Goal: Information Seeking & Learning: Check status

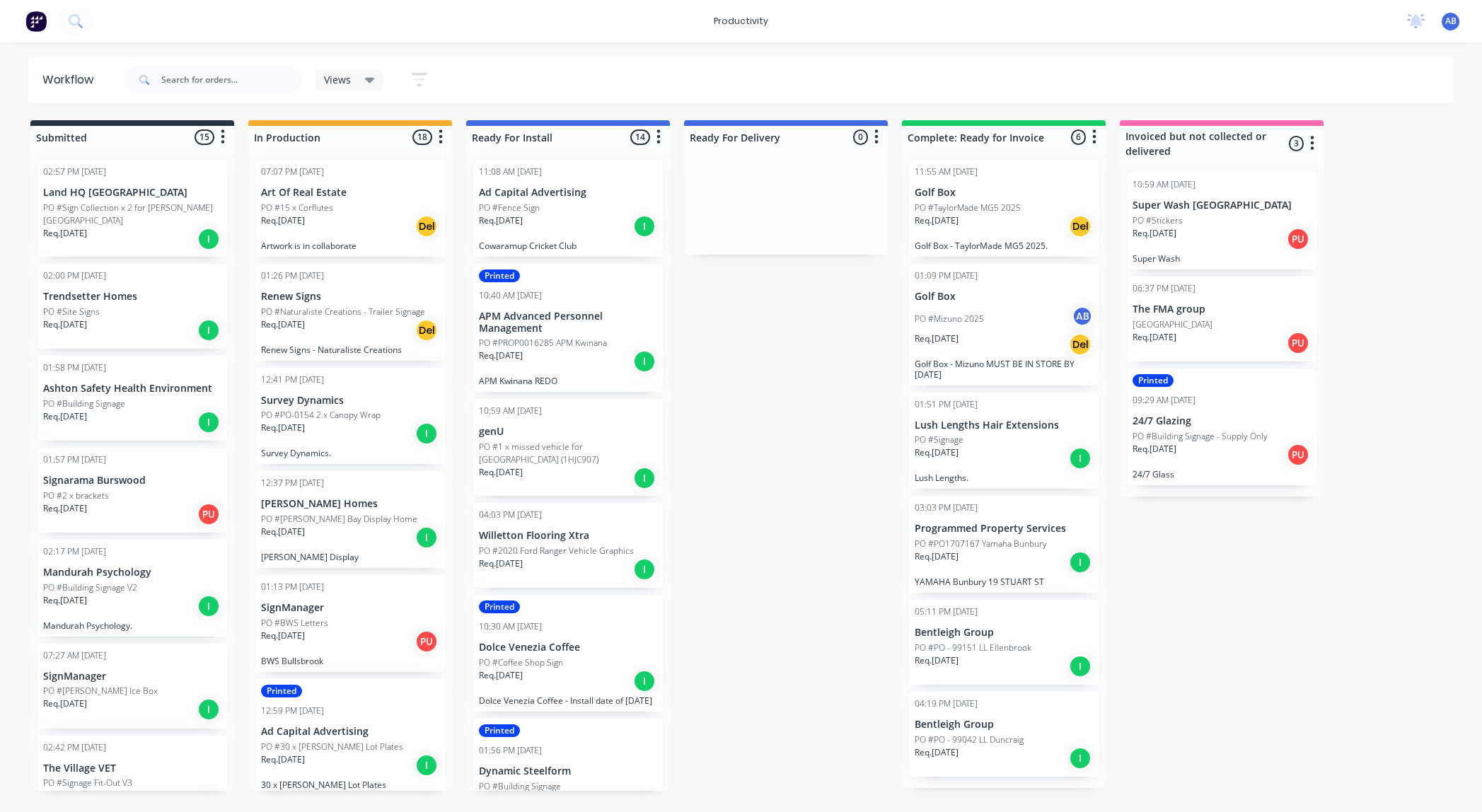
click at [329, 314] on p "PO #Naturaliste Creations - Trailer Signage" at bounding box center [342, 311] width 164 height 12
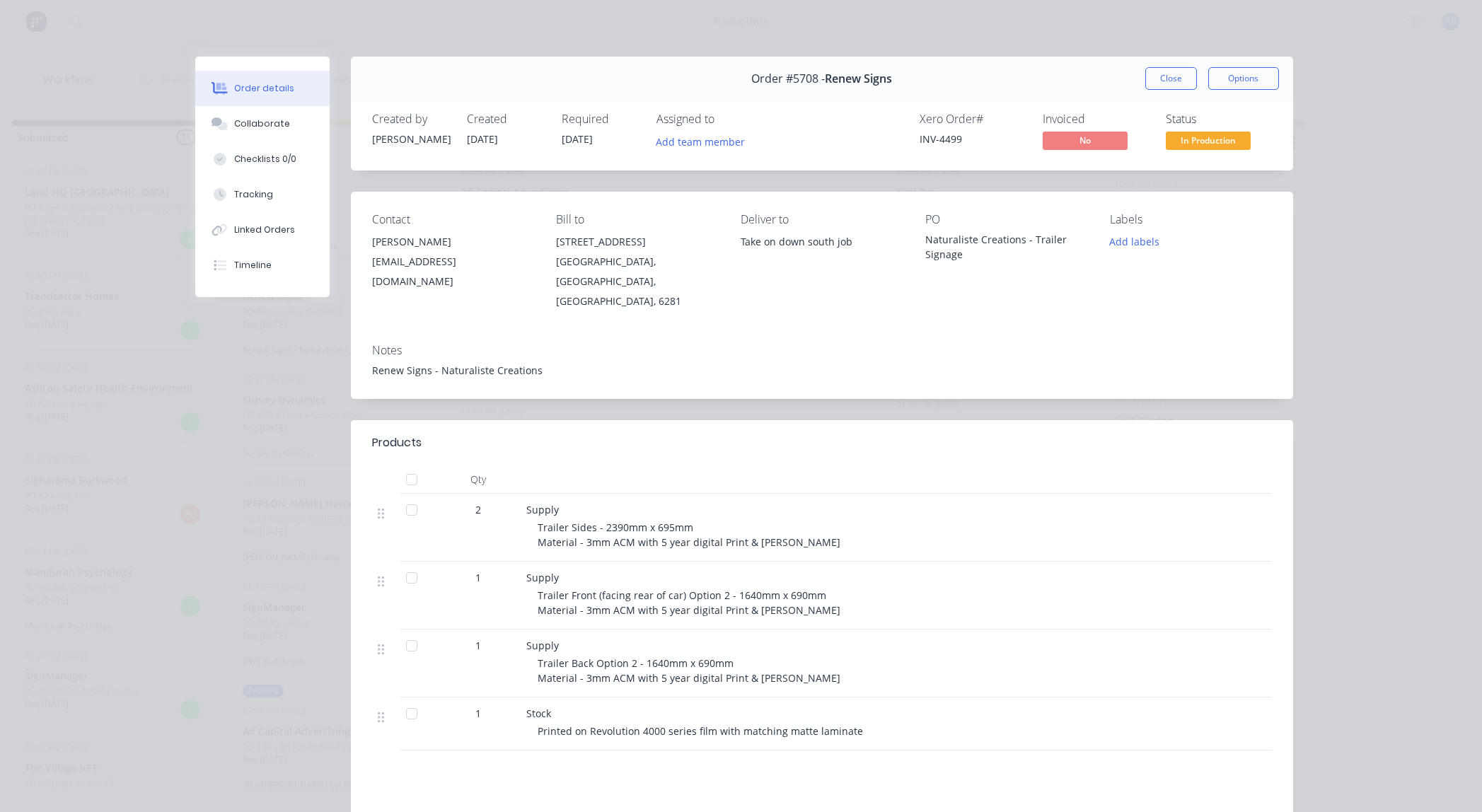
scroll to position [0, 20]
click at [1158, 72] on button "Close" at bounding box center [1171, 78] width 52 height 23
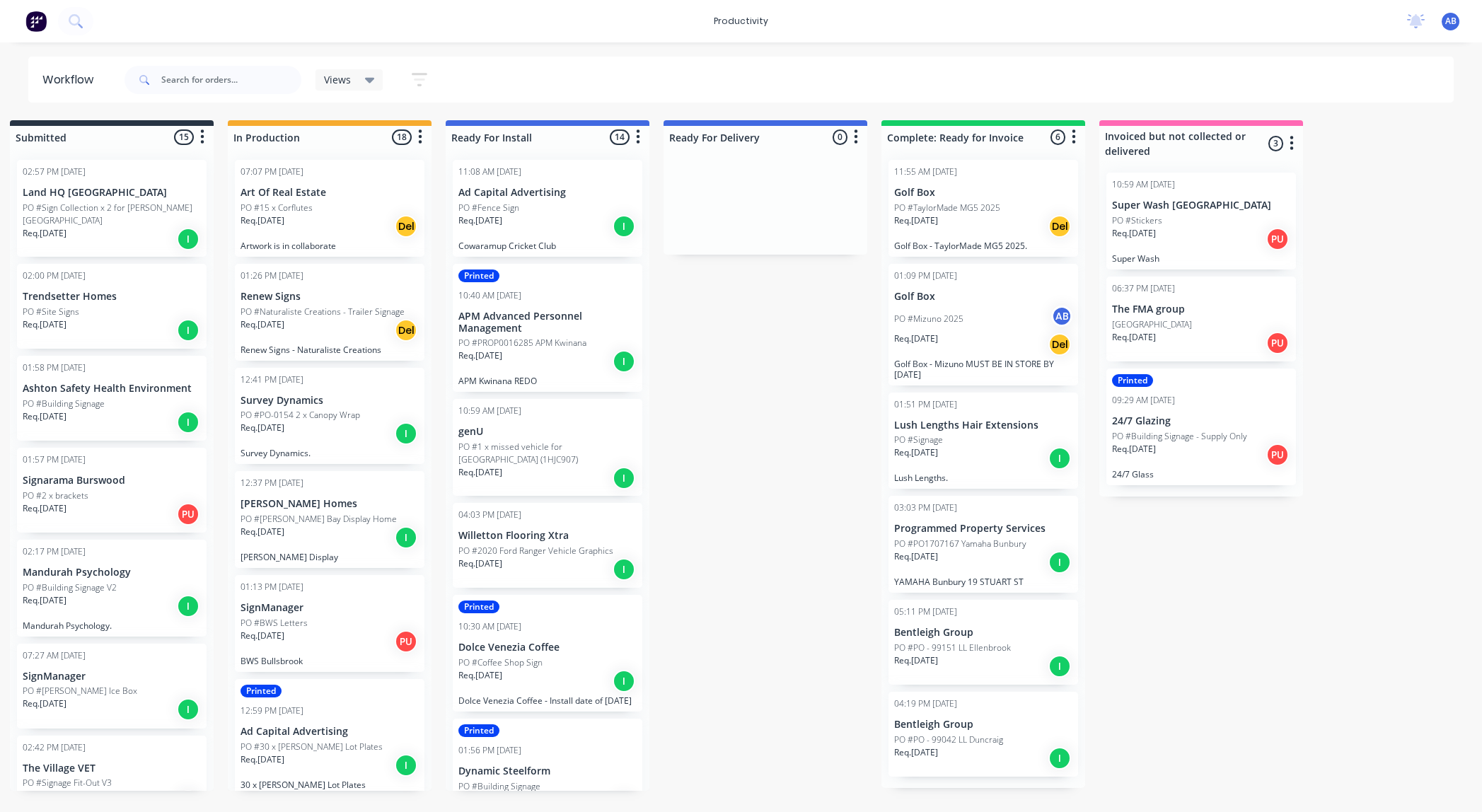
click at [328, 209] on div "PO #15 x Corflutes" at bounding box center [329, 208] width 179 height 12
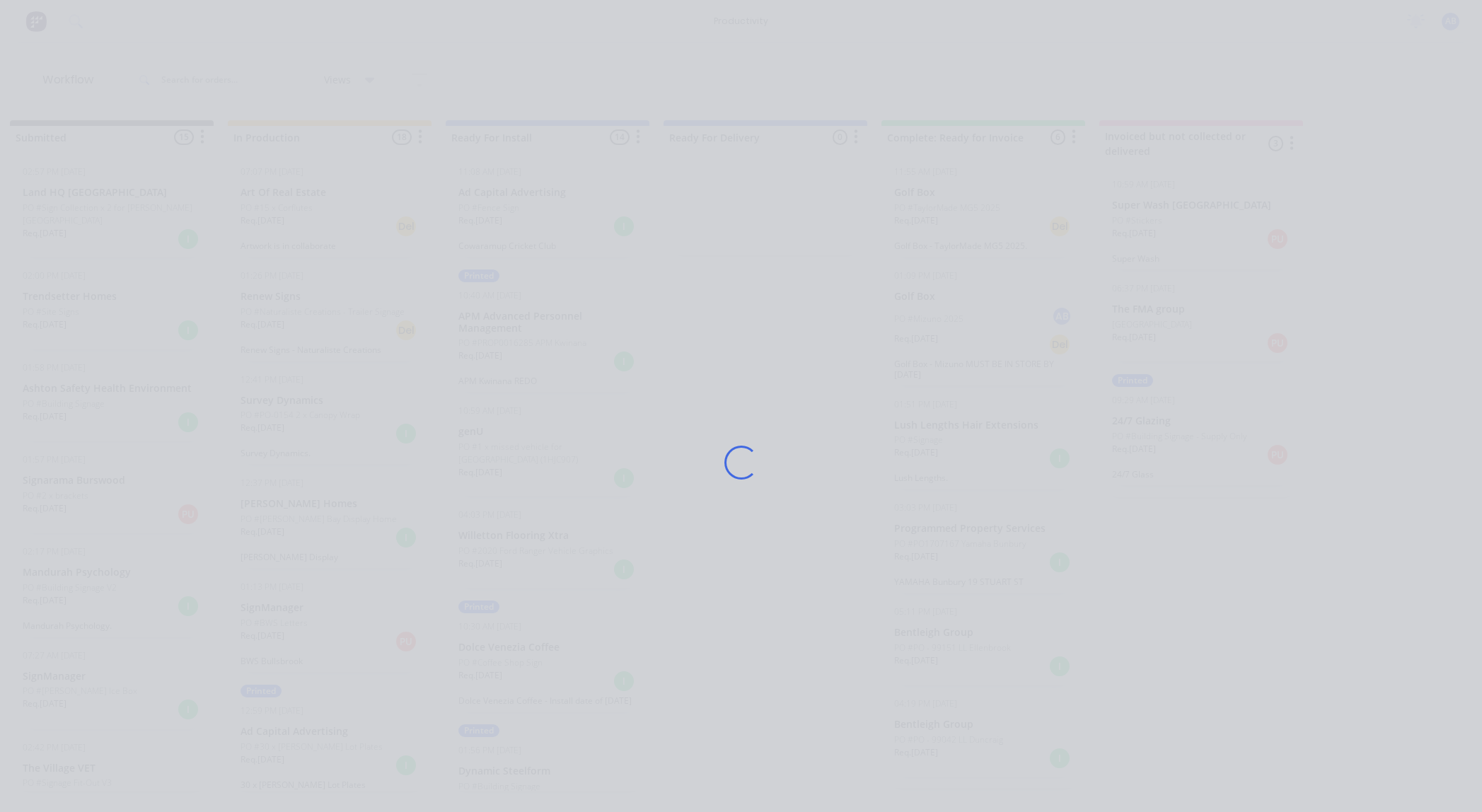
click at [328, 209] on div "Loading..." at bounding box center [742, 462] width 1132 height 812
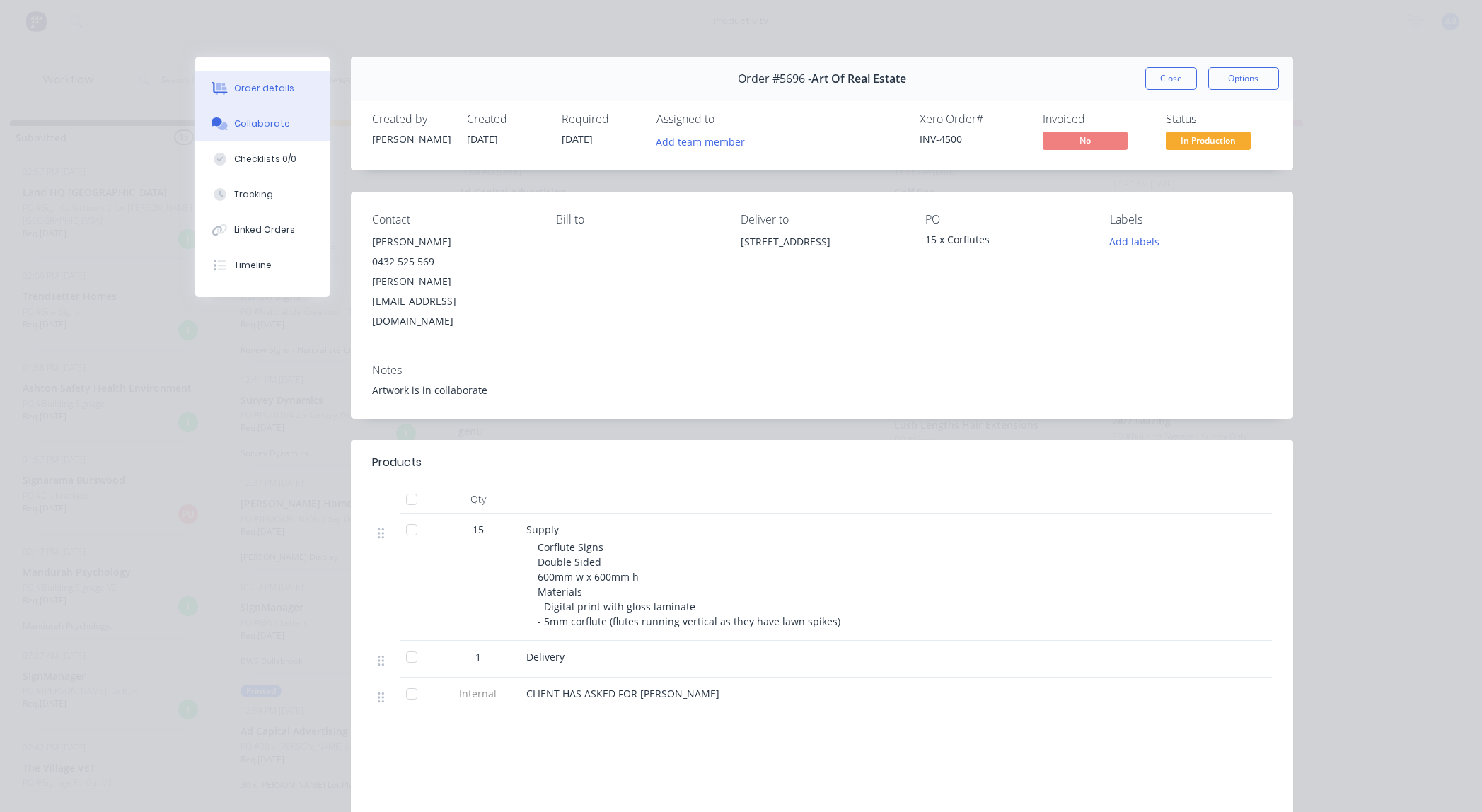
click at [278, 126] on div "Collaborate" at bounding box center [262, 123] width 56 height 12
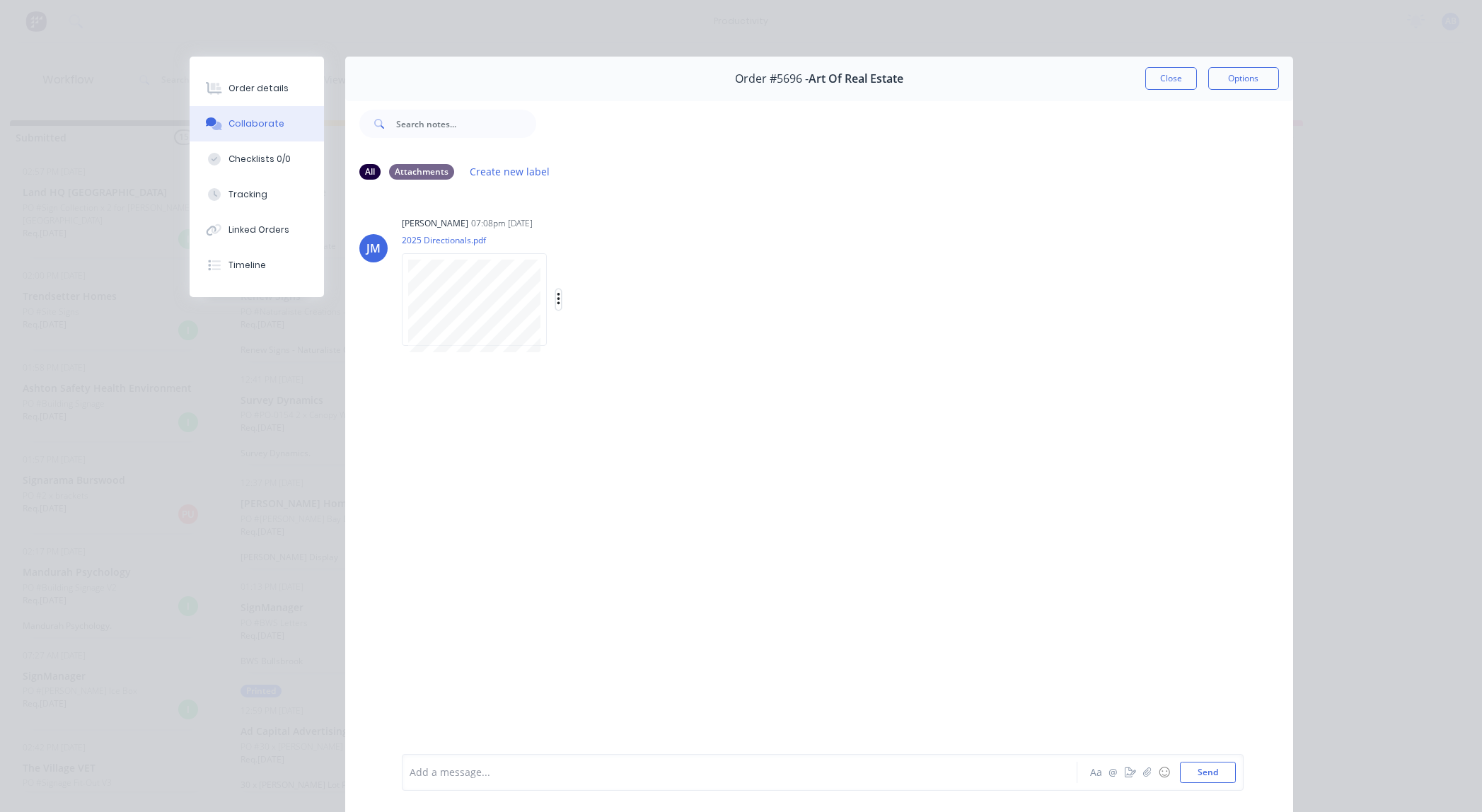
click at [557, 293] on icon "button" at bounding box center [558, 299] width 3 height 12
click at [624, 337] on button "Download" at bounding box center [651, 337] width 159 height 32
click at [261, 87] on div "Order details" at bounding box center [259, 88] width 60 height 12
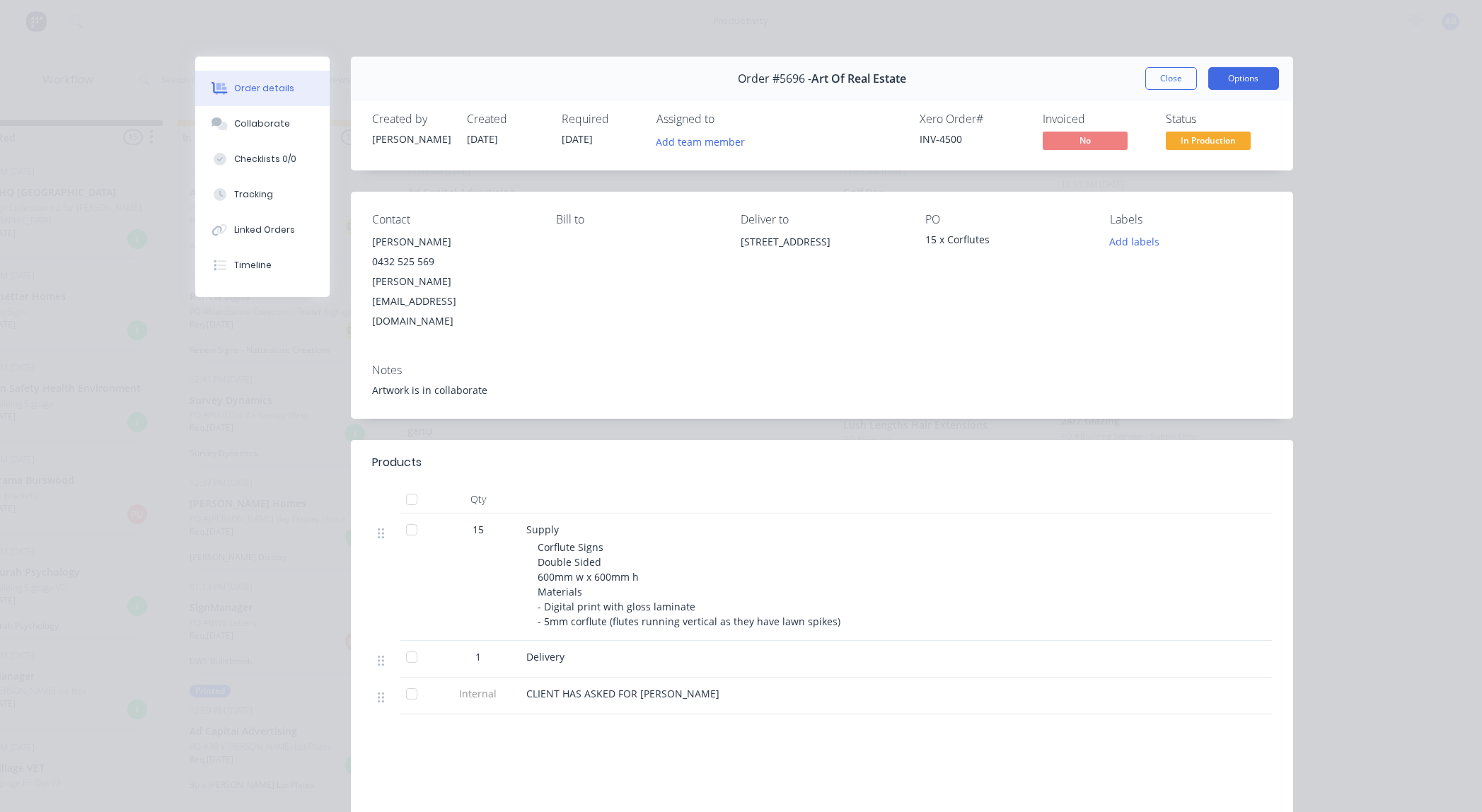
click at [1218, 76] on button "Options" at bounding box center [1243, 78] width 71 height 23
drag, startPoint x: 1239, startPoint y: 43, endPoint x: 1220, endPoint y: 40, distance: 19.2
click at [1239, 43] on div "Order details Collaborate Checklists 0/0 Tracking Linked Orders Timeline Order …" at bounding box center [741, 406] width 1482 height 812
click at [1170, 79] on button "Close" at bounding box center [1171, 78] width 52 height 23
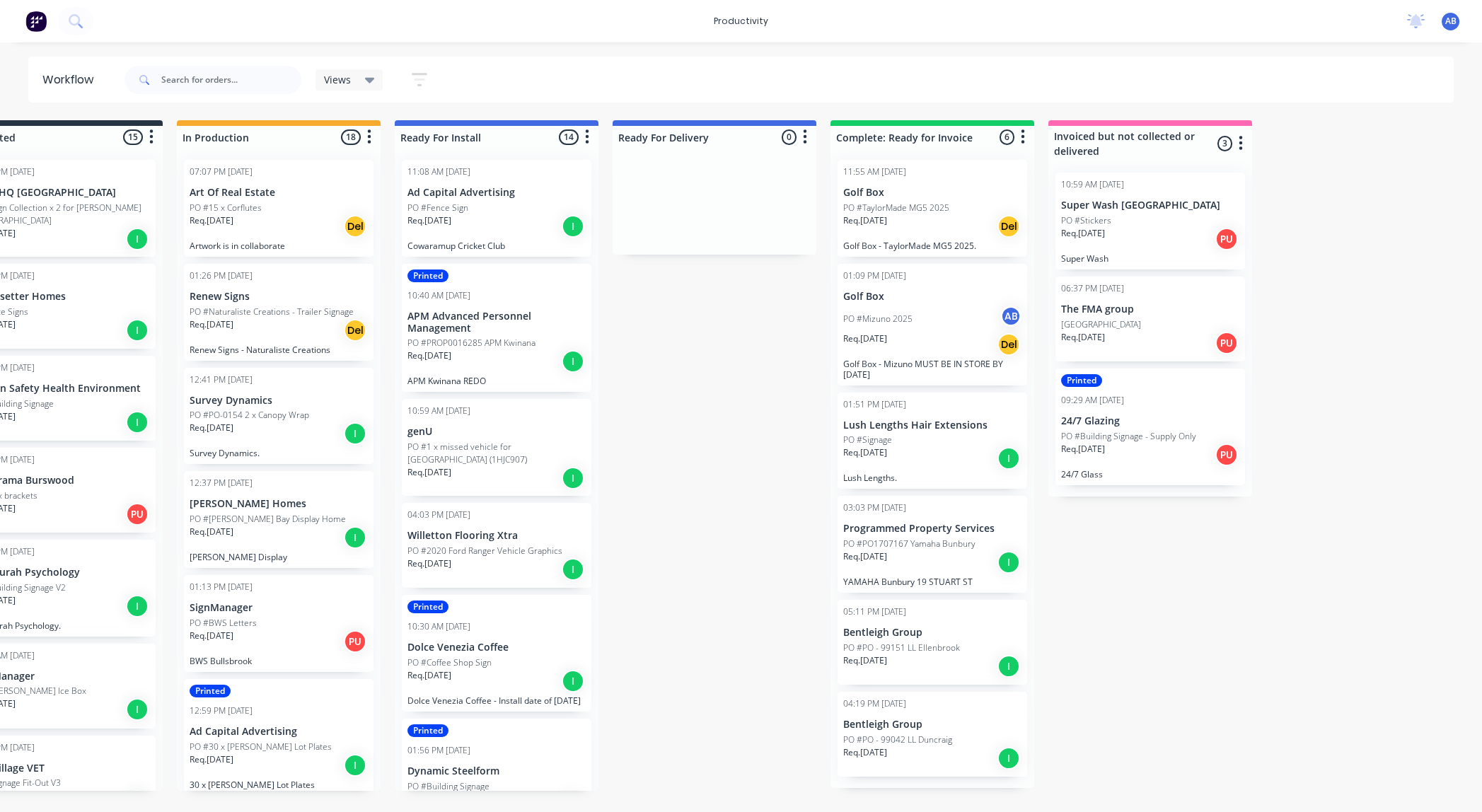
click at [256, 307] on p "PO #Naturaliste Creations - Trailer Signage" at bounding box center [271, 311] width 164 height 12
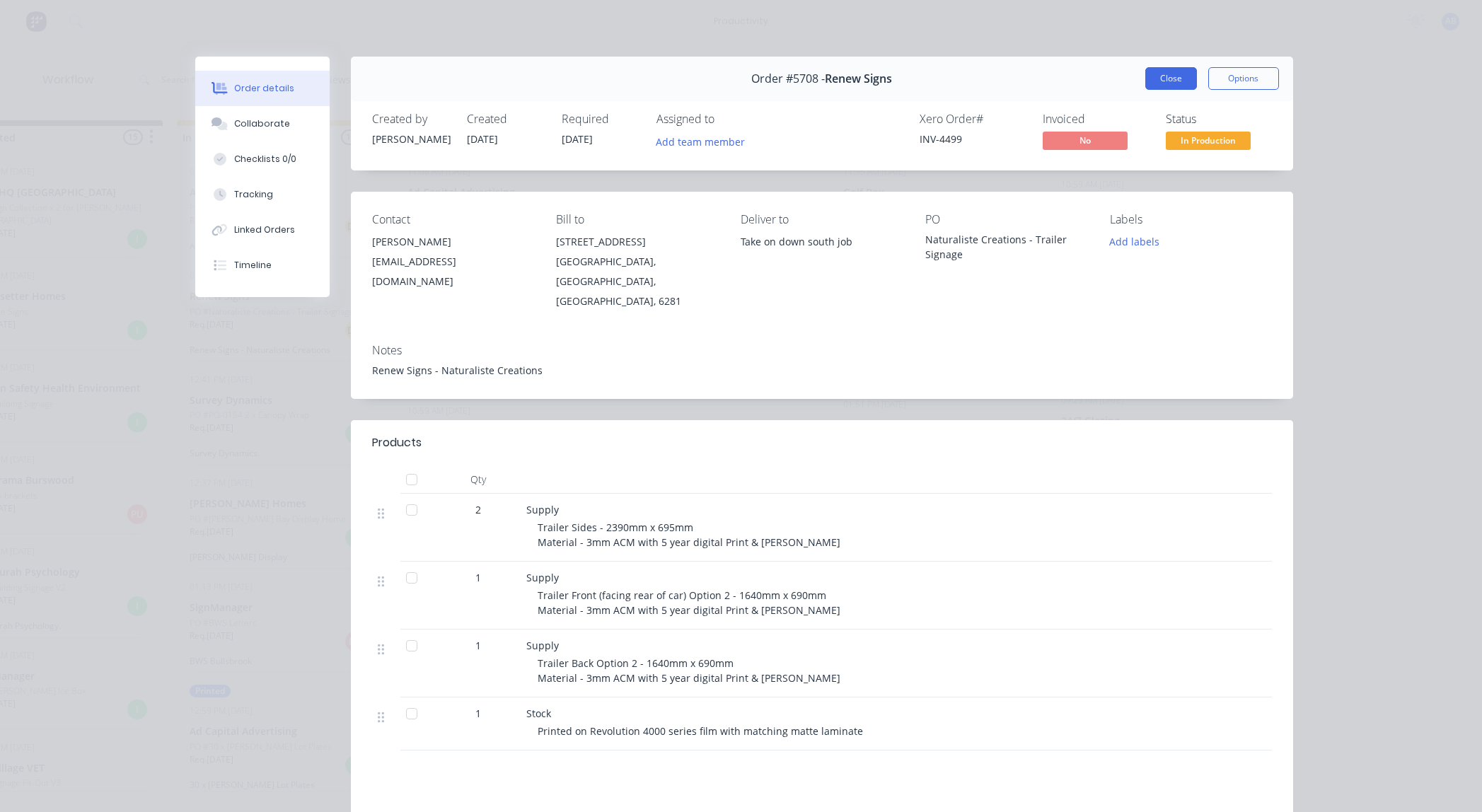
click at [1162, 79] on button "Close" at bounding box center [1171, 78] width 52 height 23
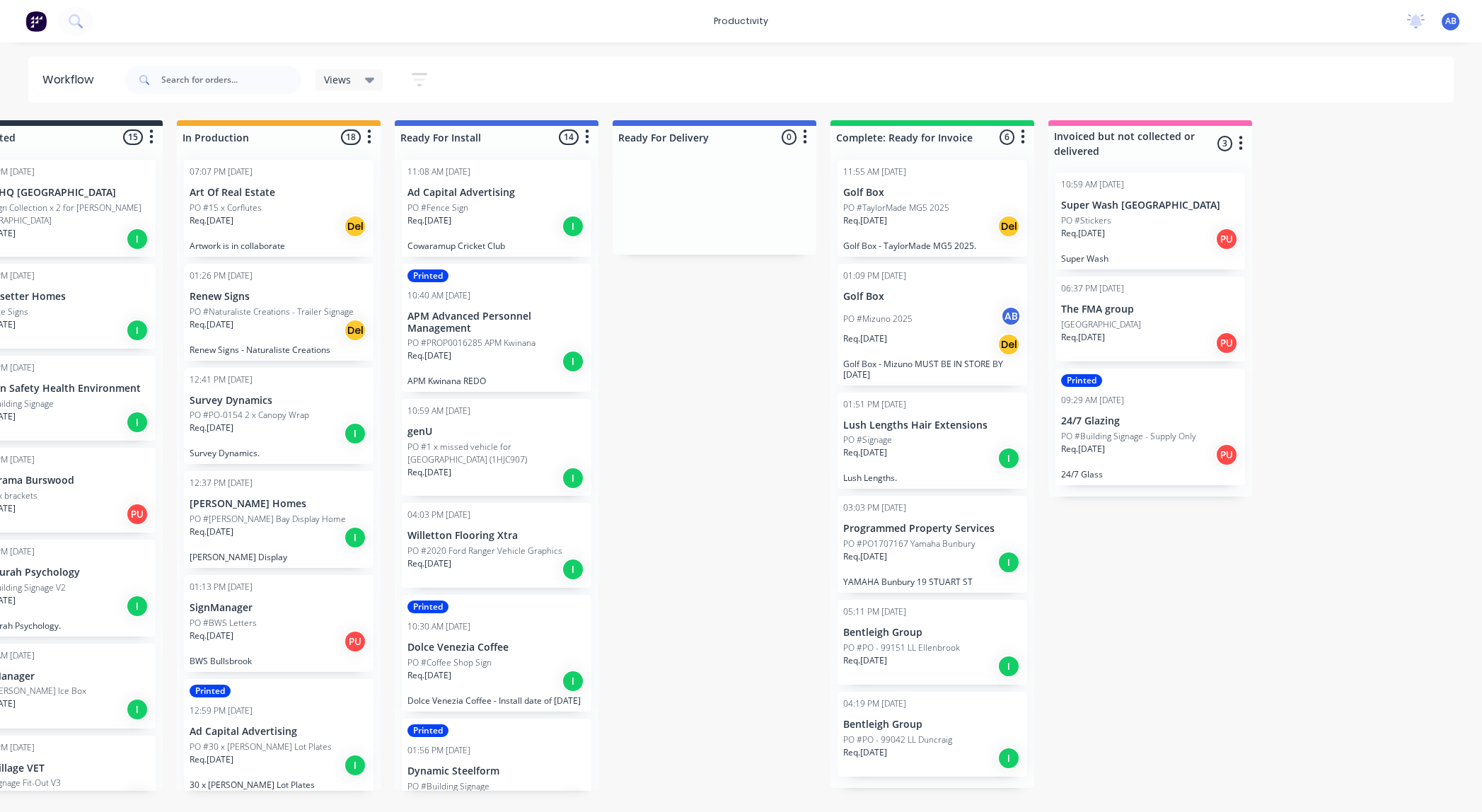
click at [259, 442] on div "Req. [DATE] I" at bounding box center [278, 433] width 179 height 24
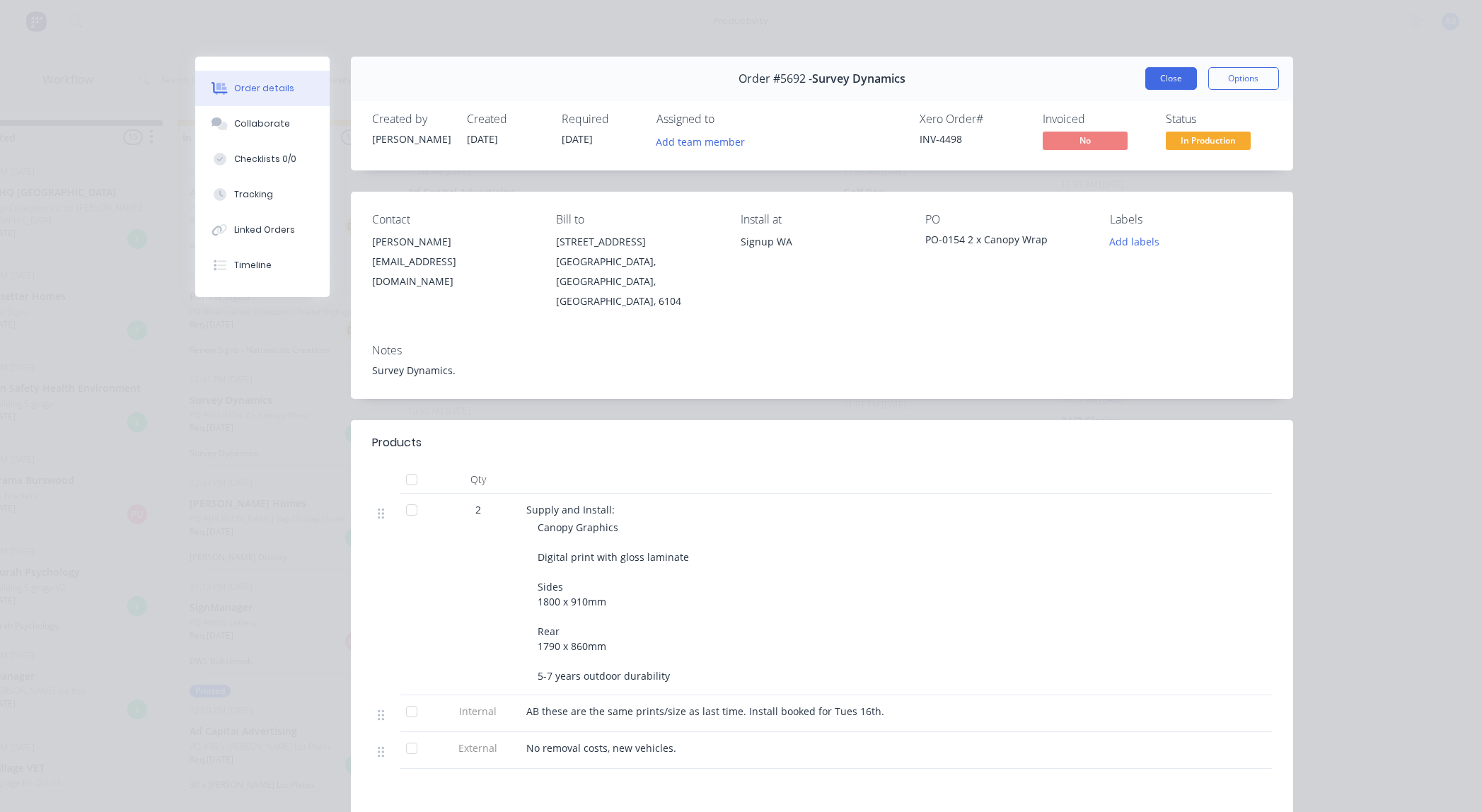
click at [1183, 74] on button "Close" at bounding box center [1171, 78] width 52 height 23
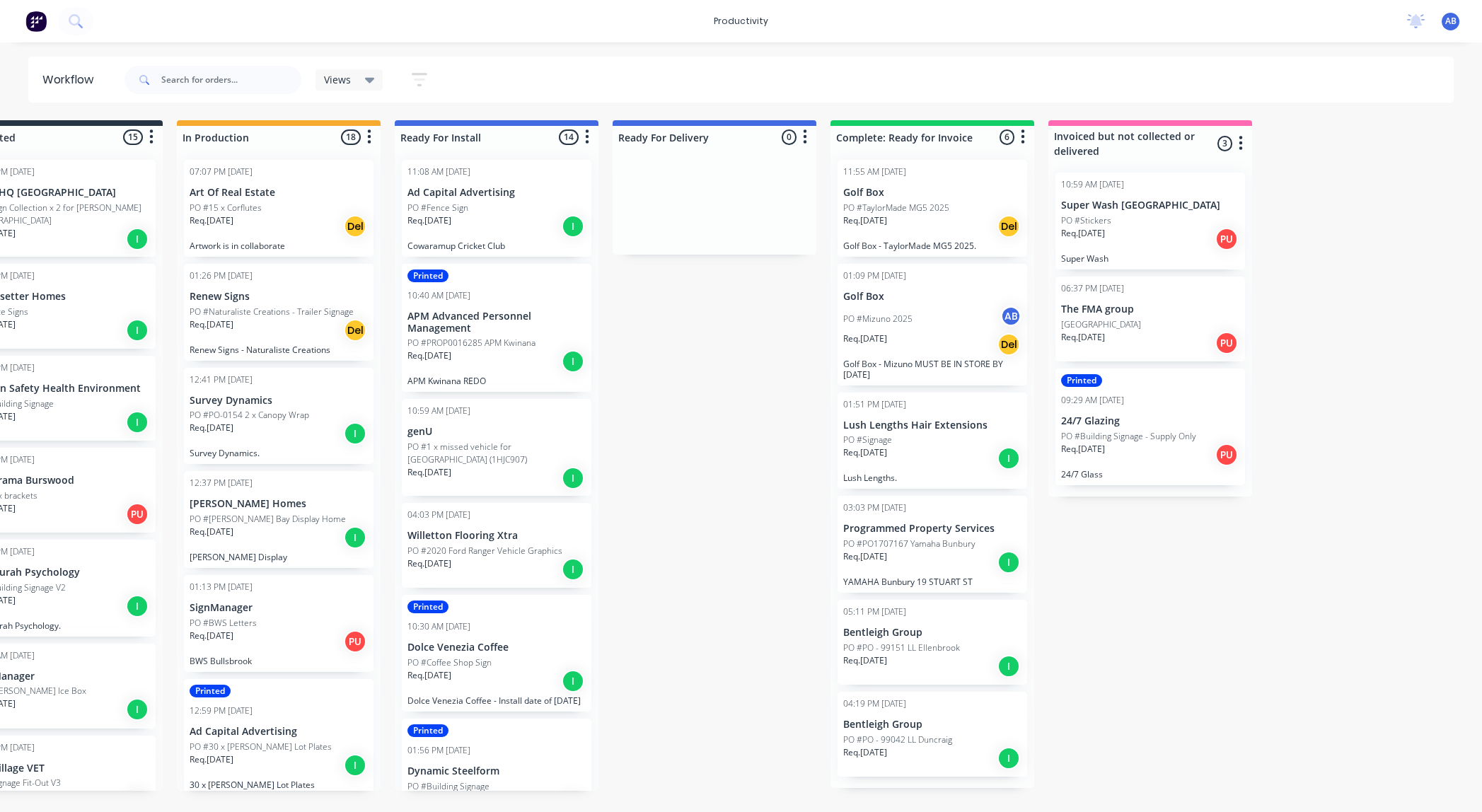
click at [291, 521] on p "PO #[PERSON_NAME] Bay Display Home" at bounding box center [267, 519] width 157 height 12
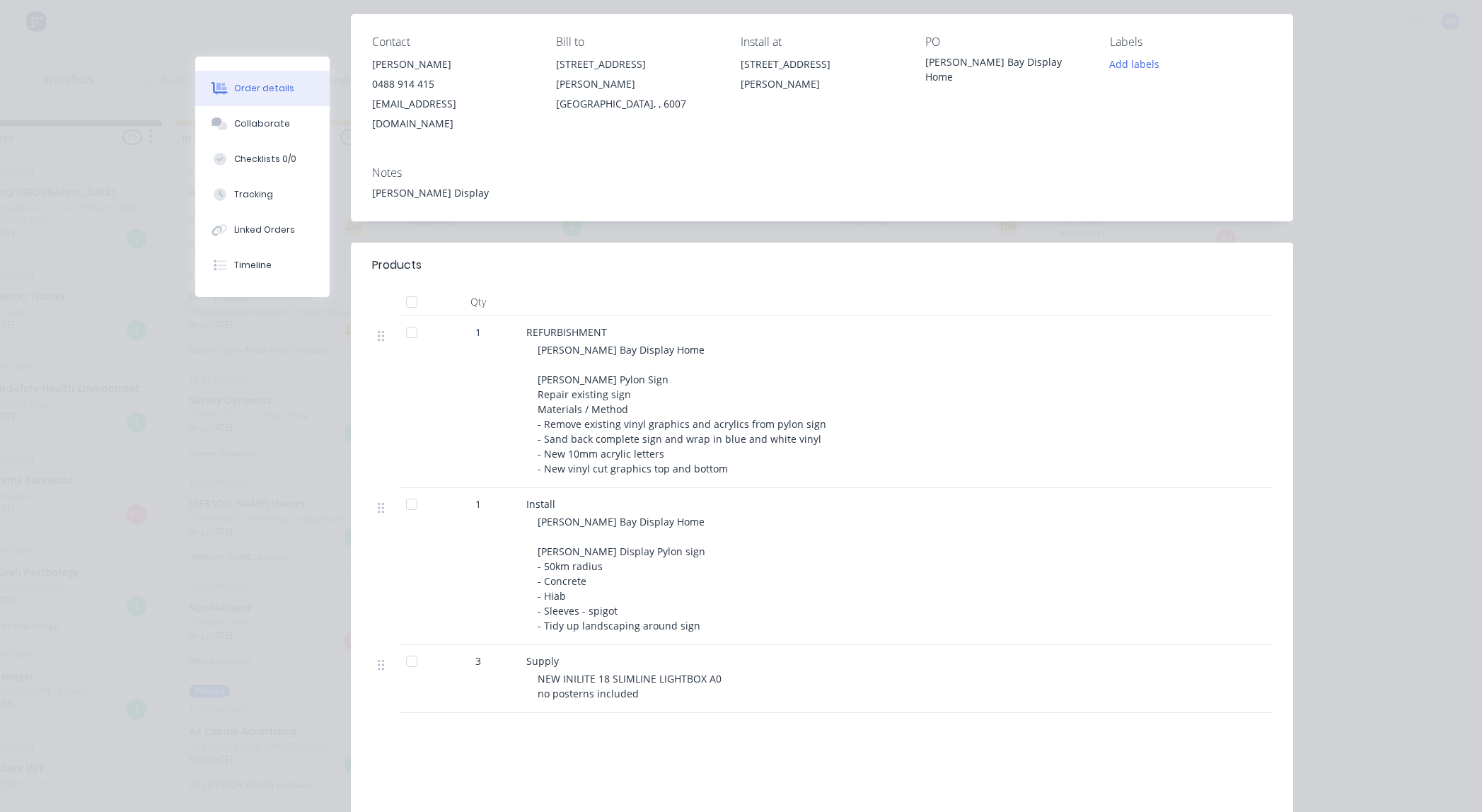
scroll to position [191, 0]
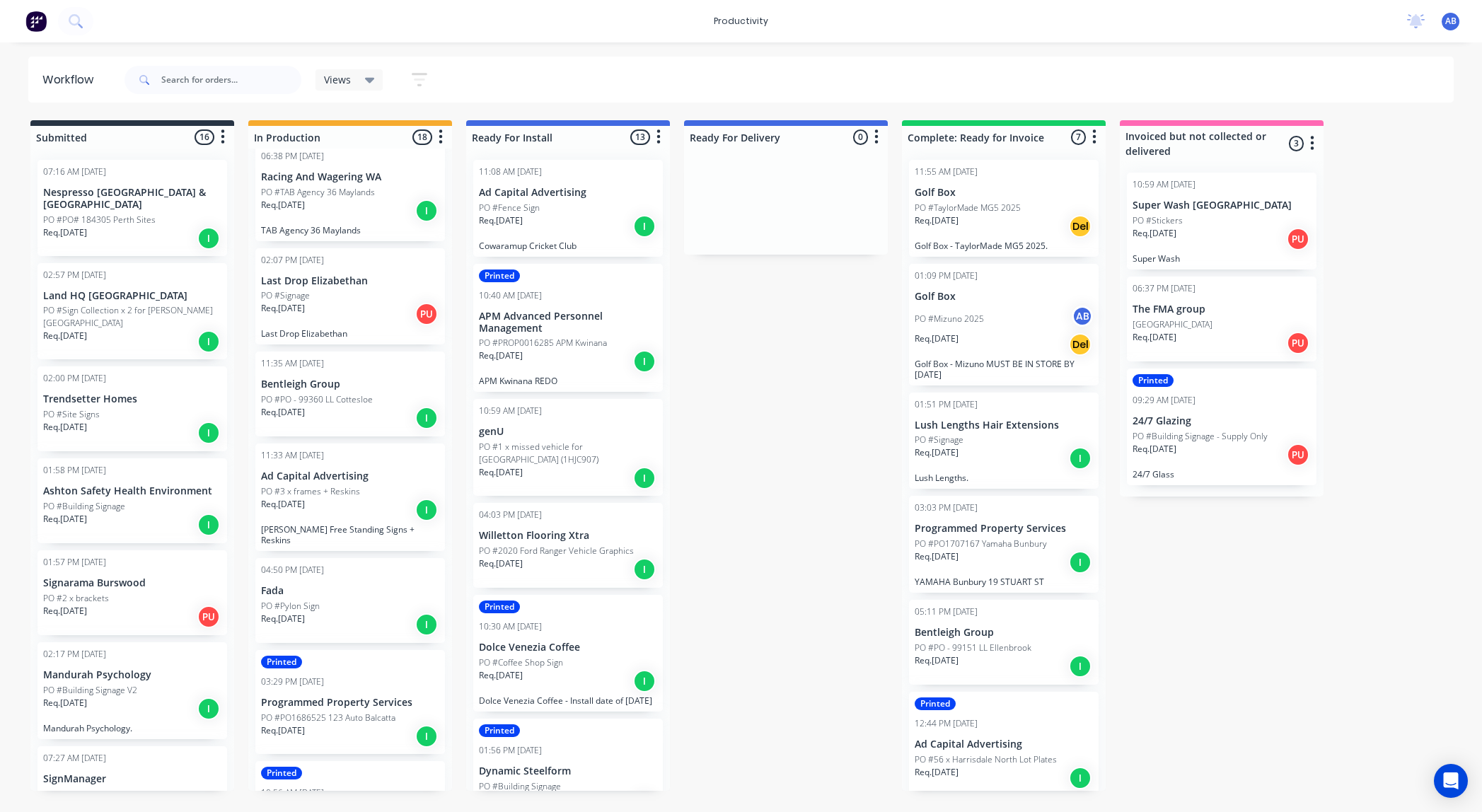
scroll to position [666, 0]
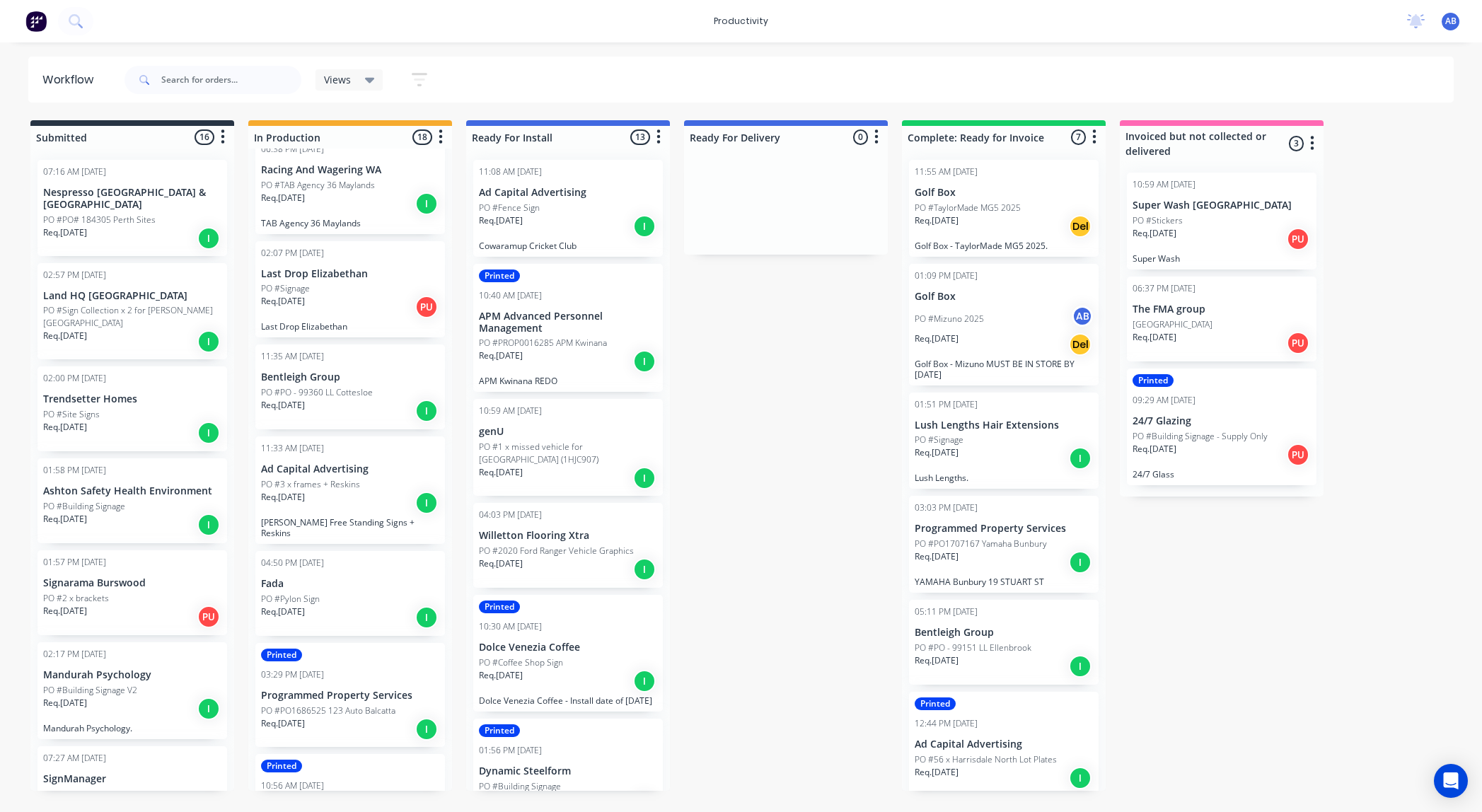
click at [398, 419] on div "Req. [DATE] I" at bounding box center [350, 411] width 179 height 24
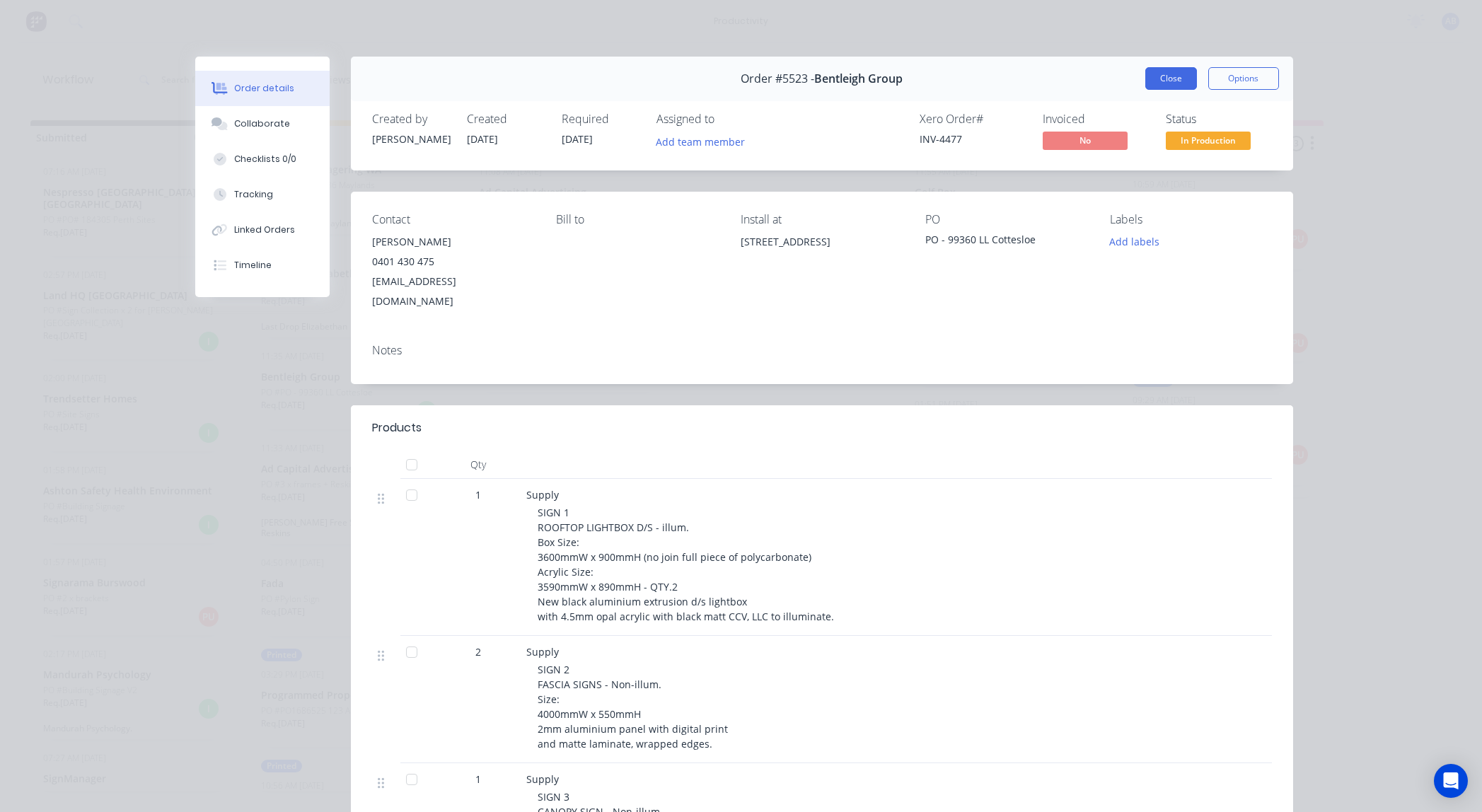
click at [1170, 84] on button "Close" at bounding box center [1171, 78] width 52 height 23
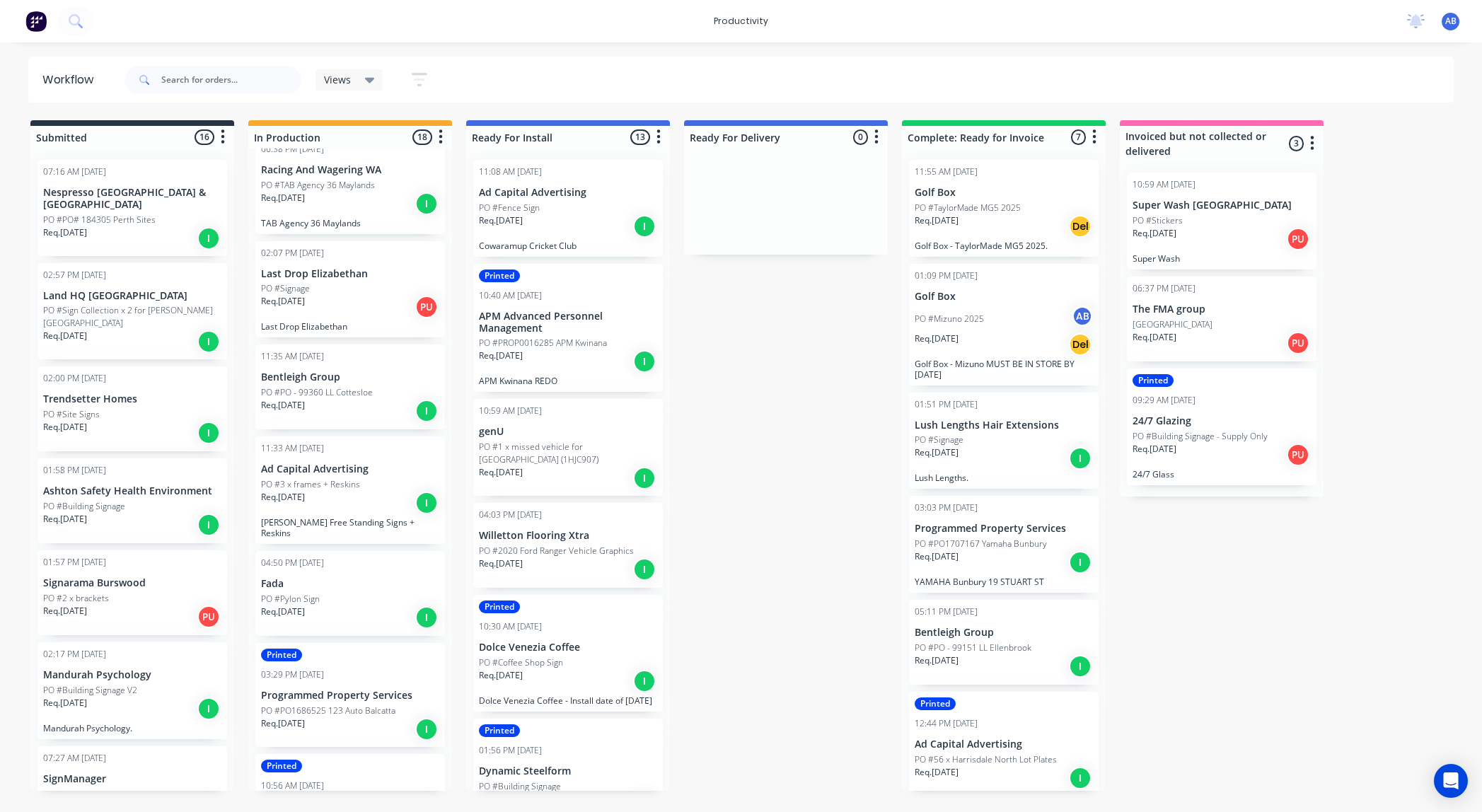
scroll to position [0, 0]
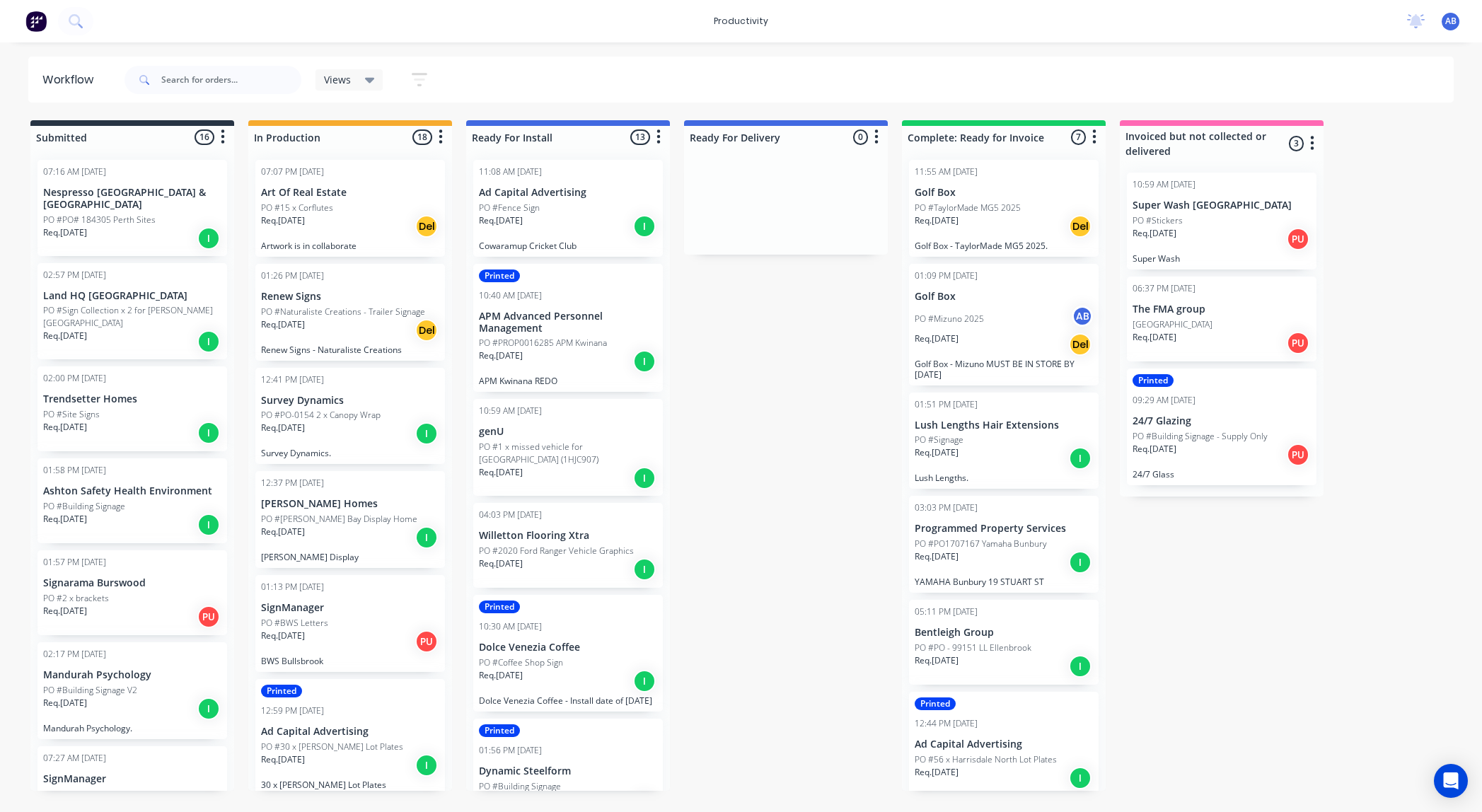
click at [310, 414] on p "PO #PO-0154 2 x Canopy Wrap" at bounding box center [321, 414] width 119 height 12
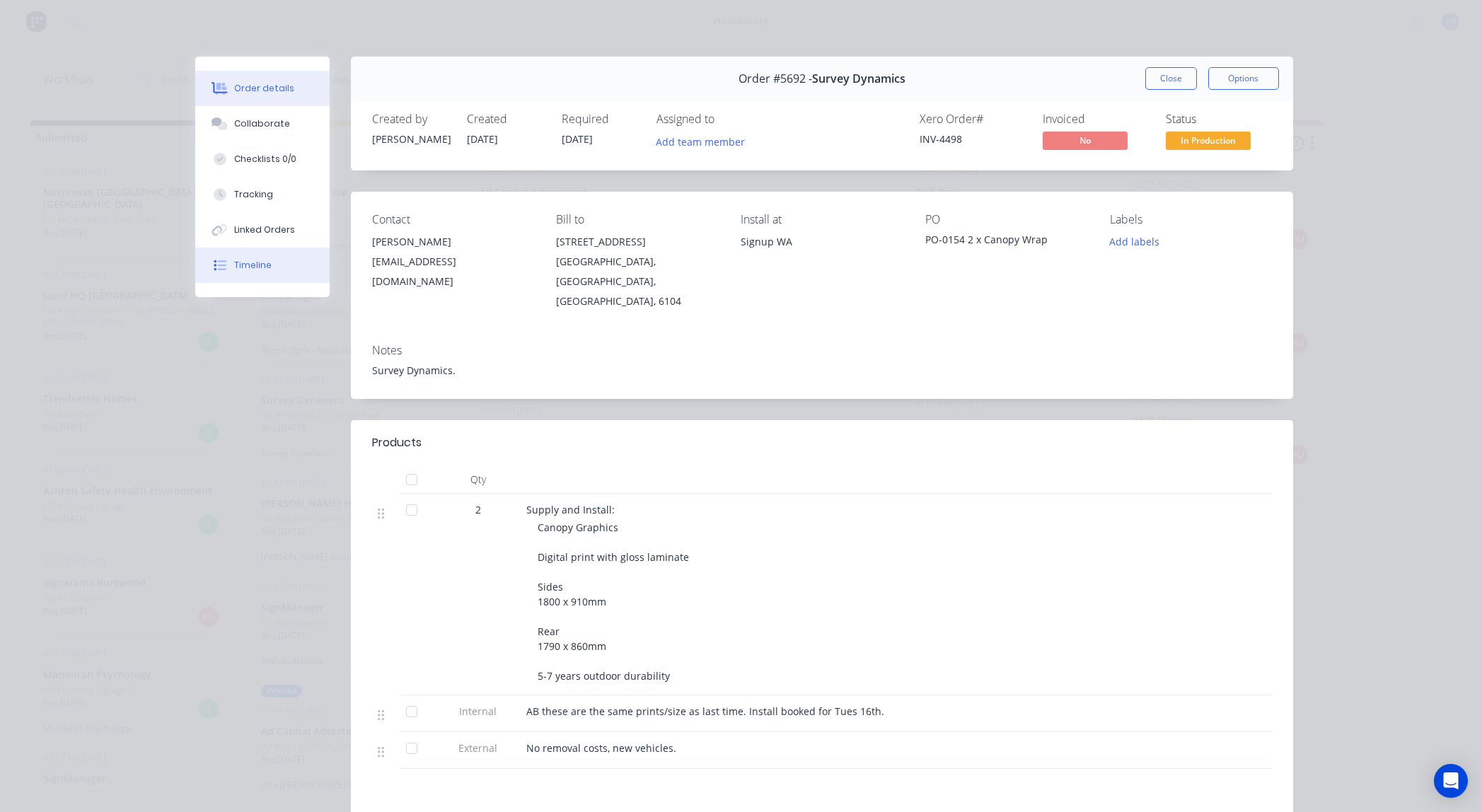
click at [258, 264] on div "Timeline" at bounding box center [252, 264] width 37 height 12
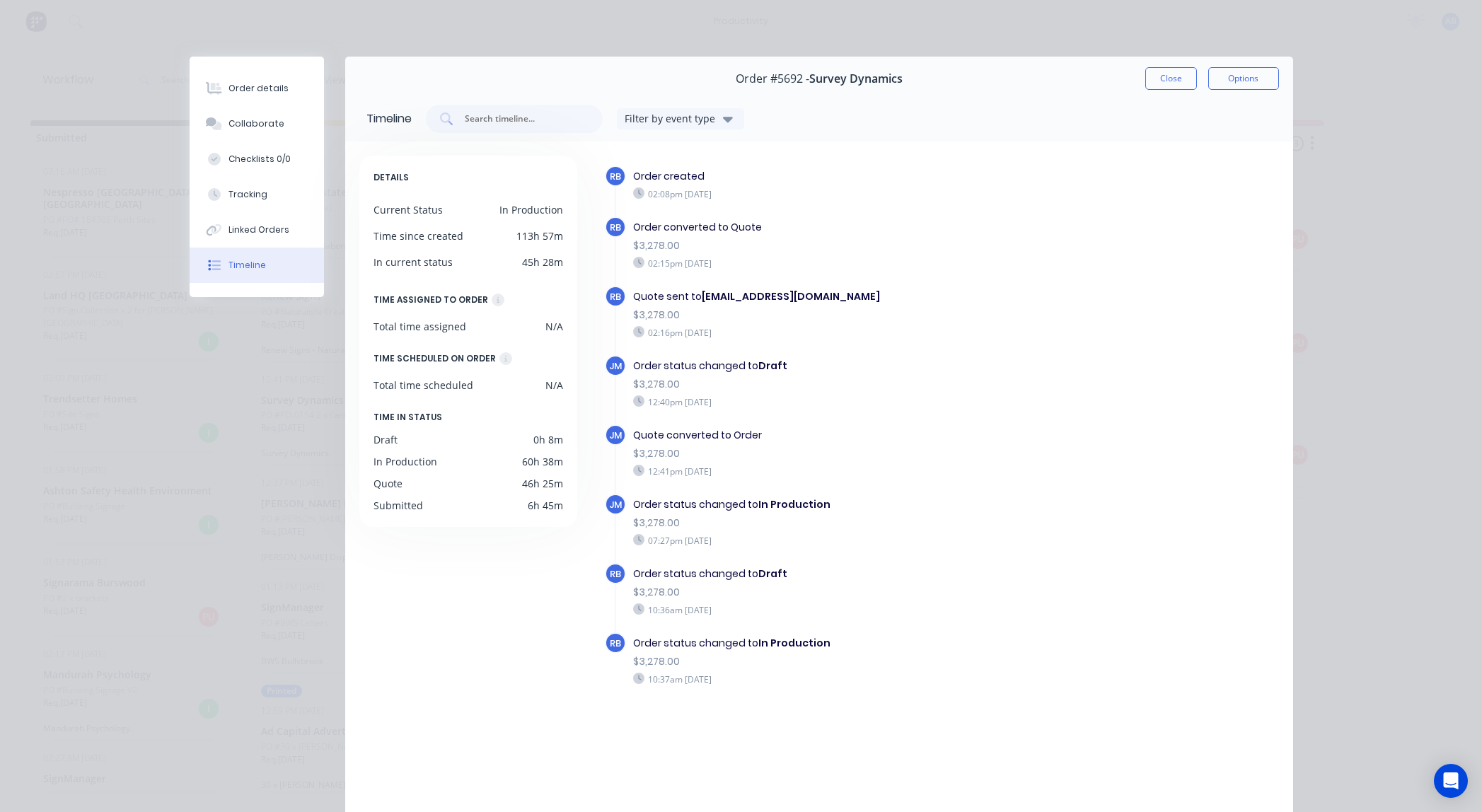
click at [1166, 82] on button "Close" at bounding box center [1171, 78] width 52 height 23
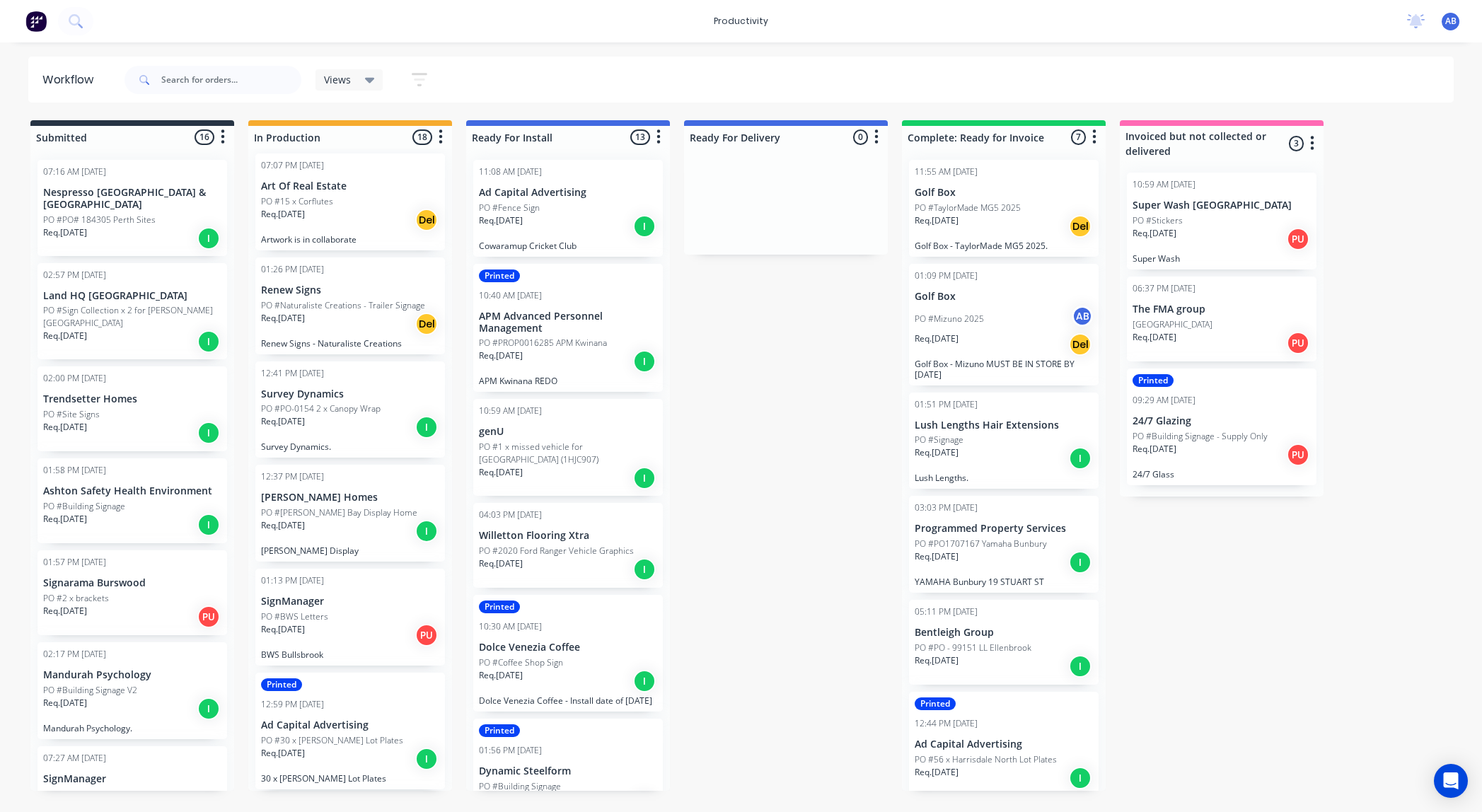
scroll to position [9, 0]
